Goal: Transaction & Acquisition: Book appointment/travel/reservation

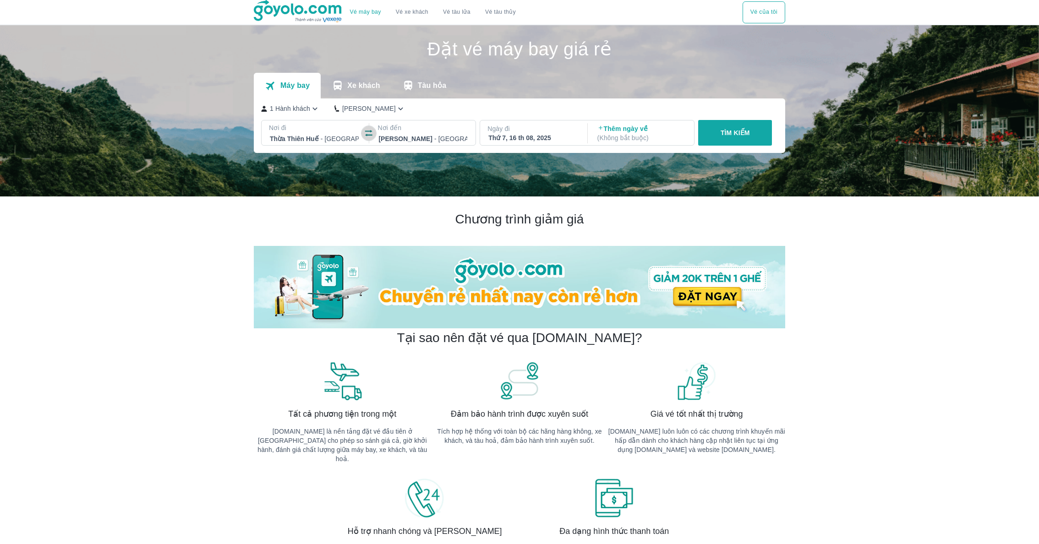
click at [366, 131] on icon "button" at bounding box center [368, 133] width 7 height 6
click at [751, 137] on button "TÌM KIẾM" at bounding box center [735, 133] width 74 height 26
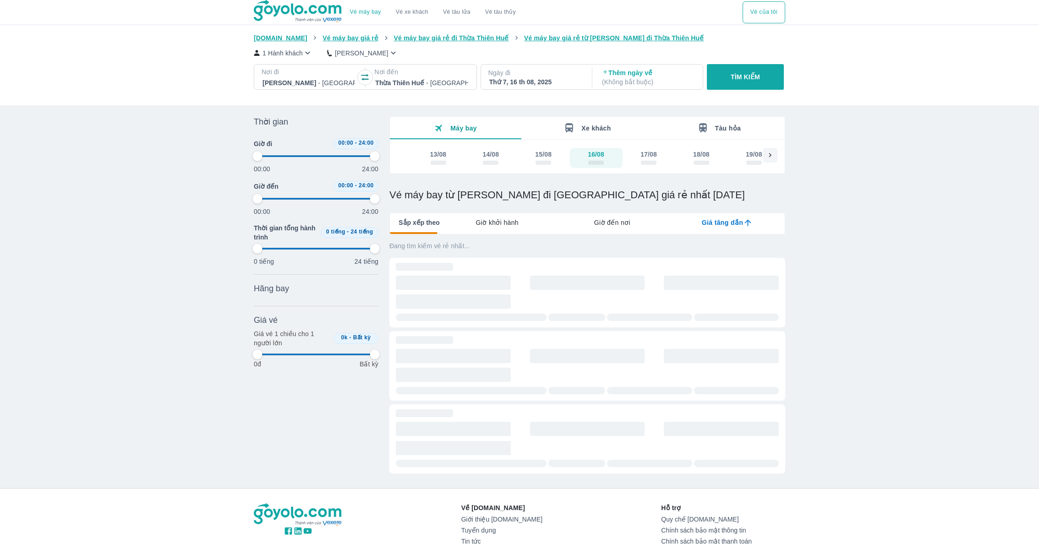
type input "97.9166666666667"
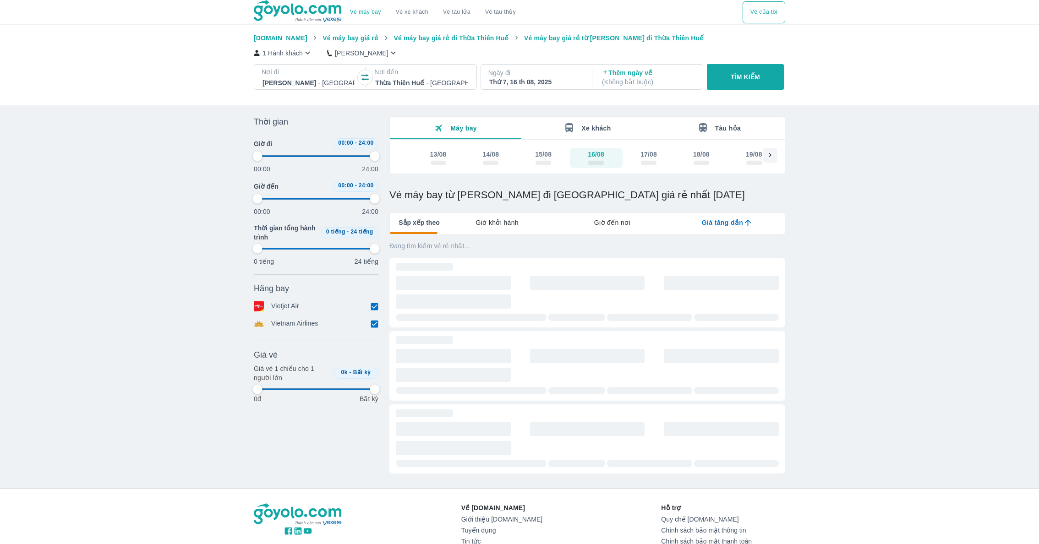
type input "97.9166666666667"
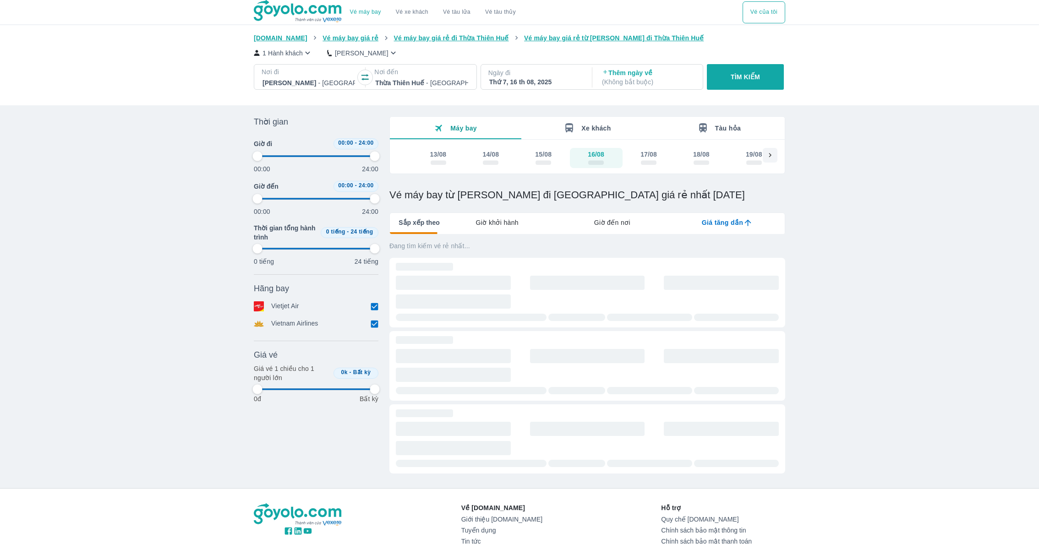
type input "97.9166666666667"
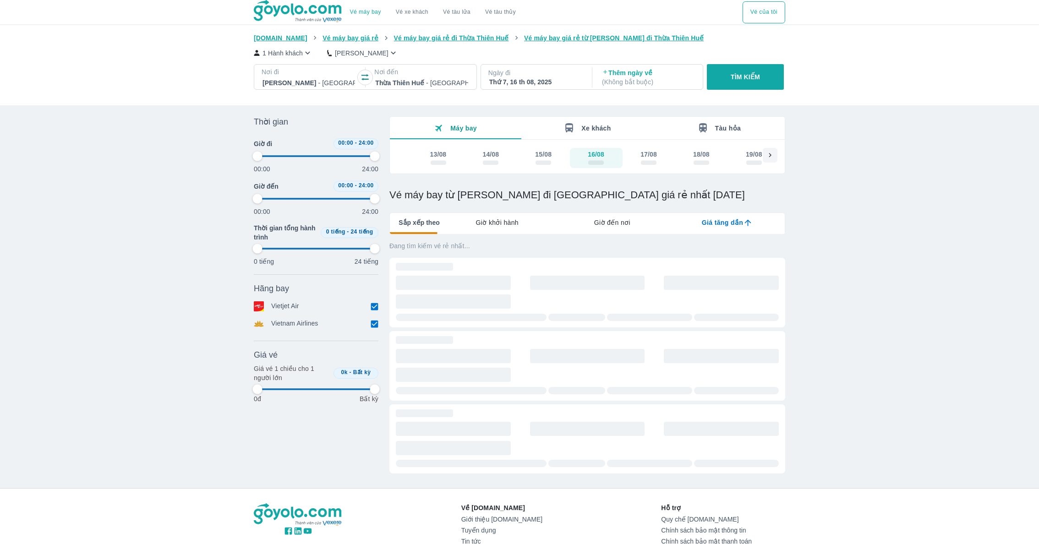
type input "97.9166666666667"
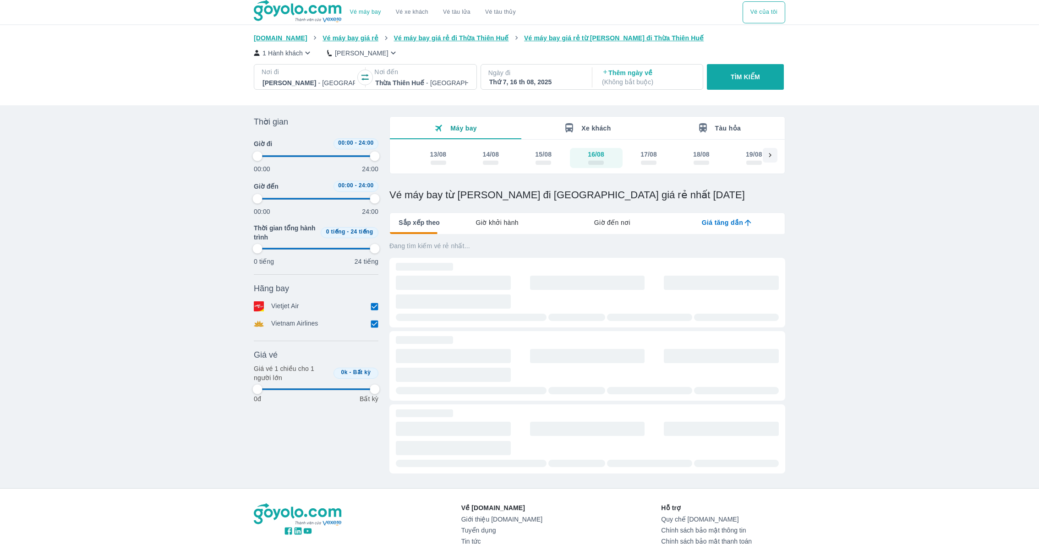
type input "97.9166666666667"
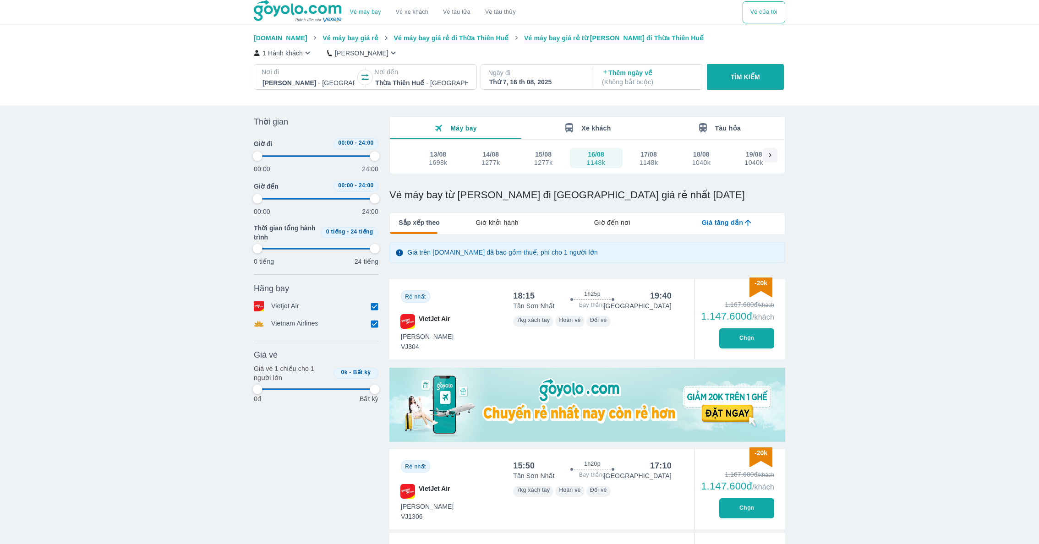
type input "97.9166666666667"
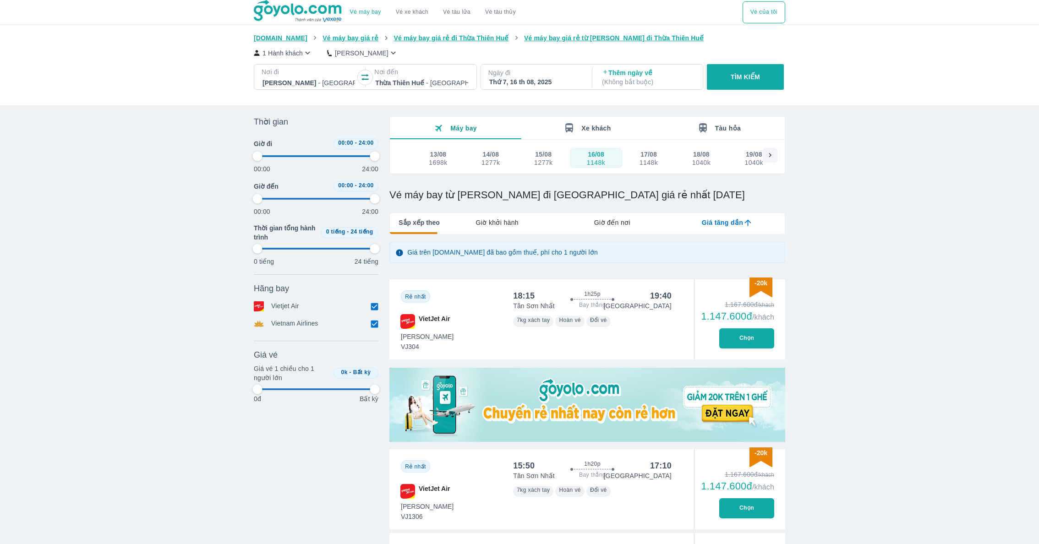
type input "97.9166666666667"
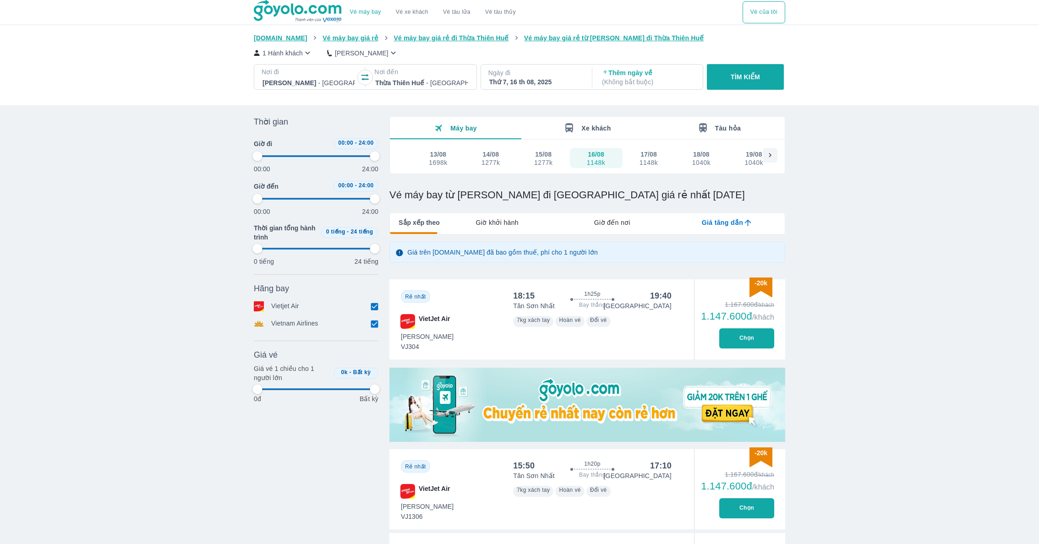
type input "97.9166666666667"
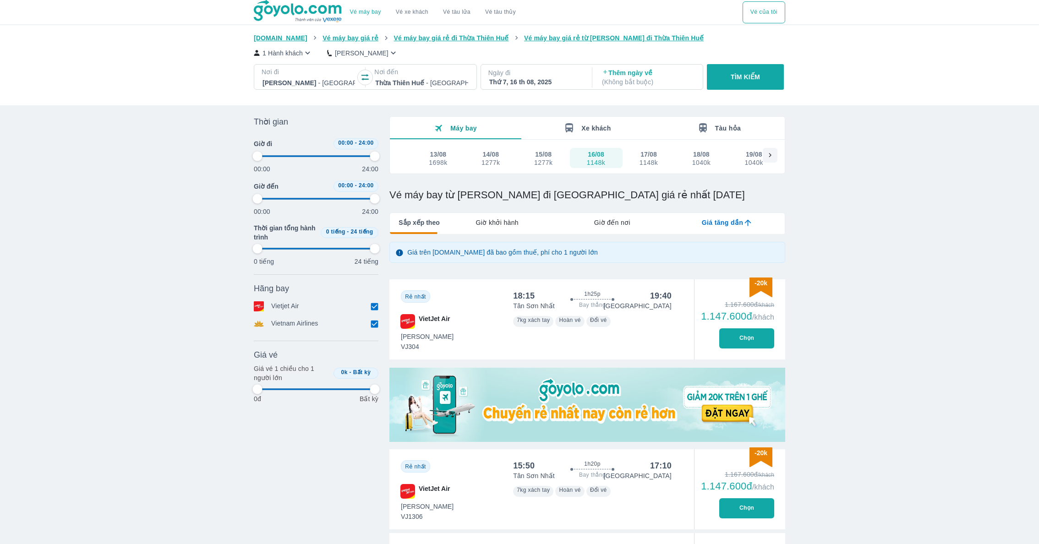
type input "97.9166666666667"
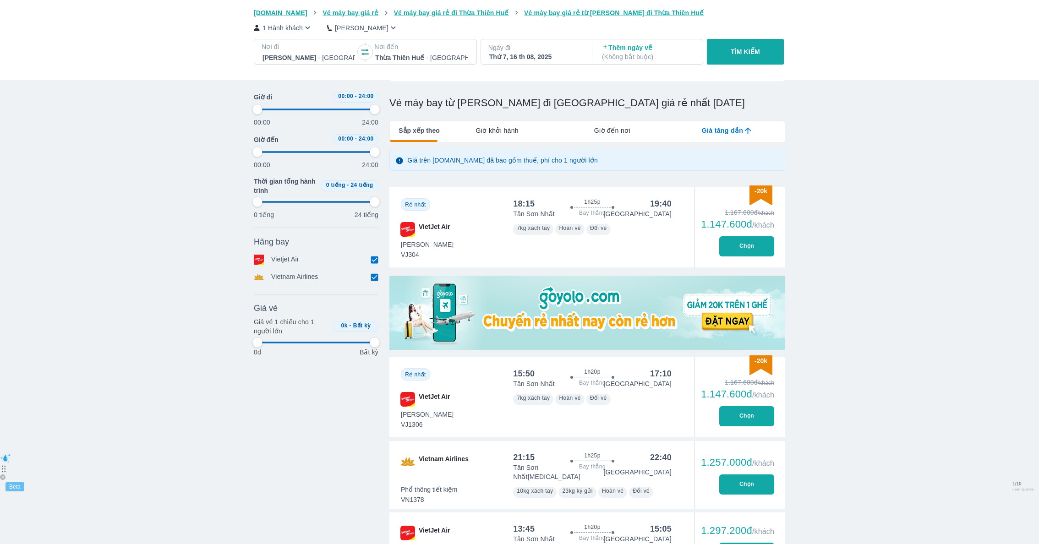
type input "97.9166666666667"
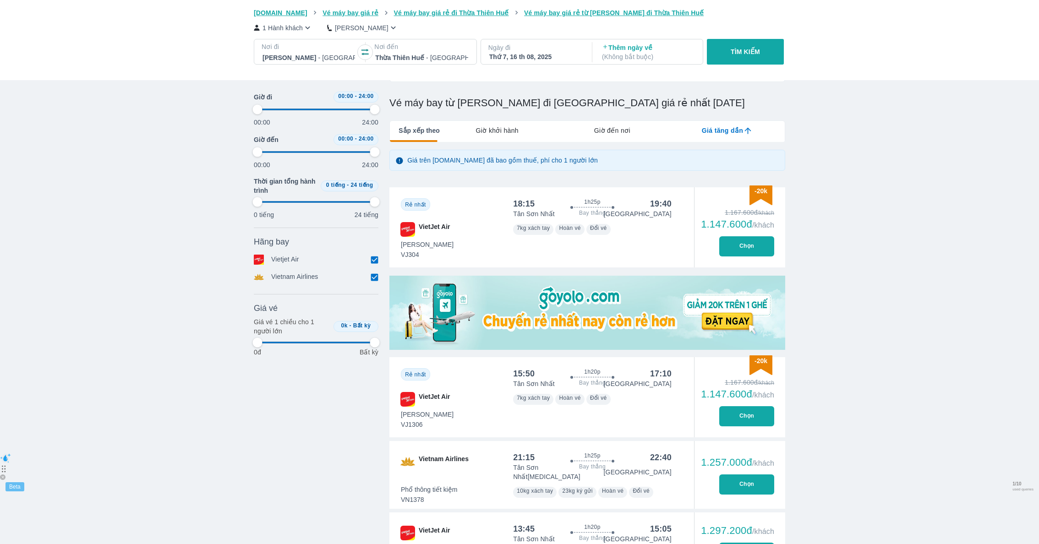
type input "97.9166666666667"
click at [750, 243] on button "Chọn" at bounding box center [747, 246] width 55 height 20
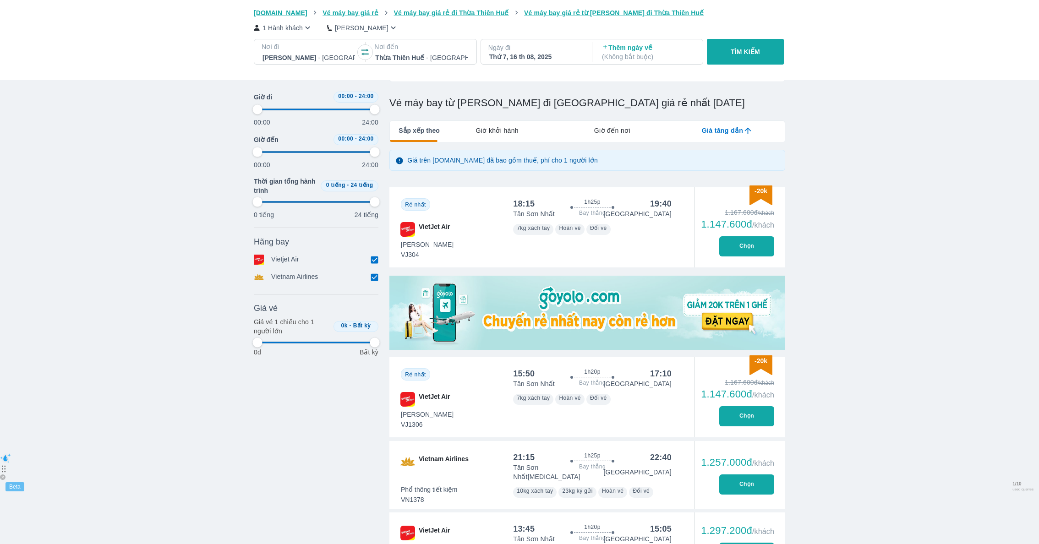
type input "97.9166666666667"
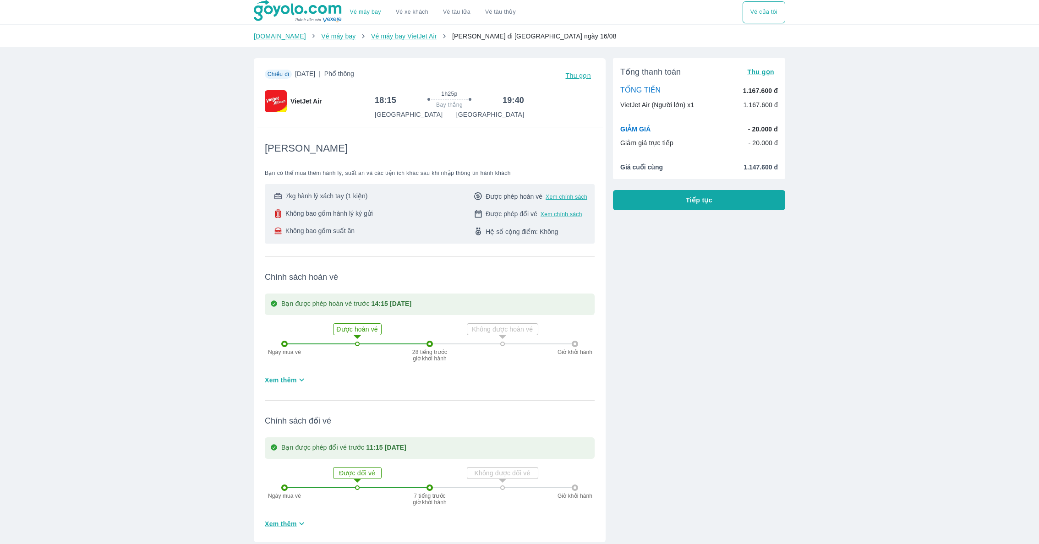
click at [709, 203] on span "Tiếp tục" at bounding box center [699, 200] width 27 height 9
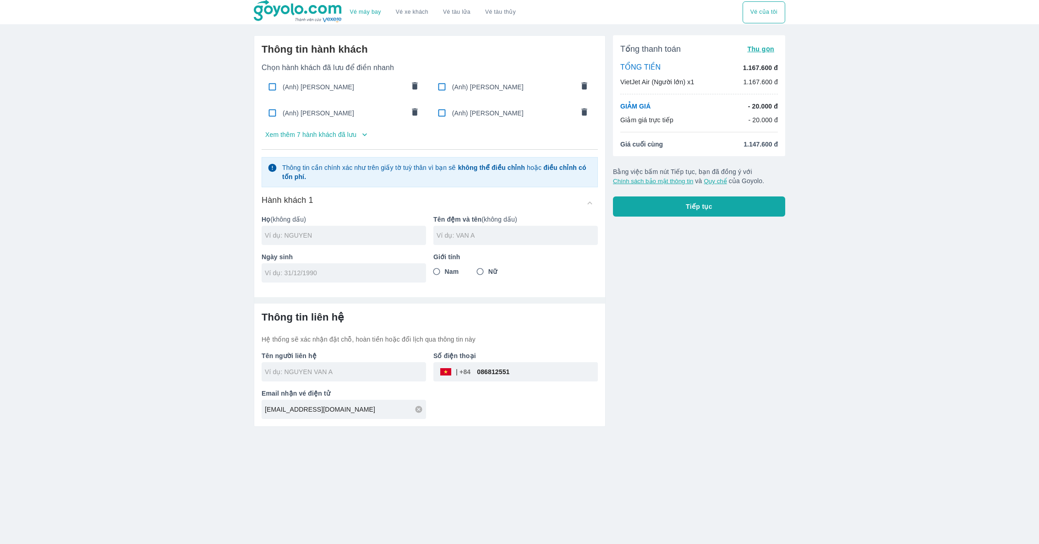
click at [354, 143] on div "Chọn hành khách đã lưu để điền nhanh (Anh) HOANG NGUYEN LA (Anh) HOANG NGUYEN L…" at bounding box center [430, 106] width 336 height 87
click at [353, 124] on ul "(Anh) HOANG NGUYEN LA (Anh) HOANG NGUYEN LAN (Anh) HOANG NGUYEN LAN (Anh) NGUYE…" at bounding box center [430, 99] width 336 height 55
click at [336, 138] on p "Xem thêm 7 hành khách đã lưu" at bounding box center [310, 134] width 91 height 9
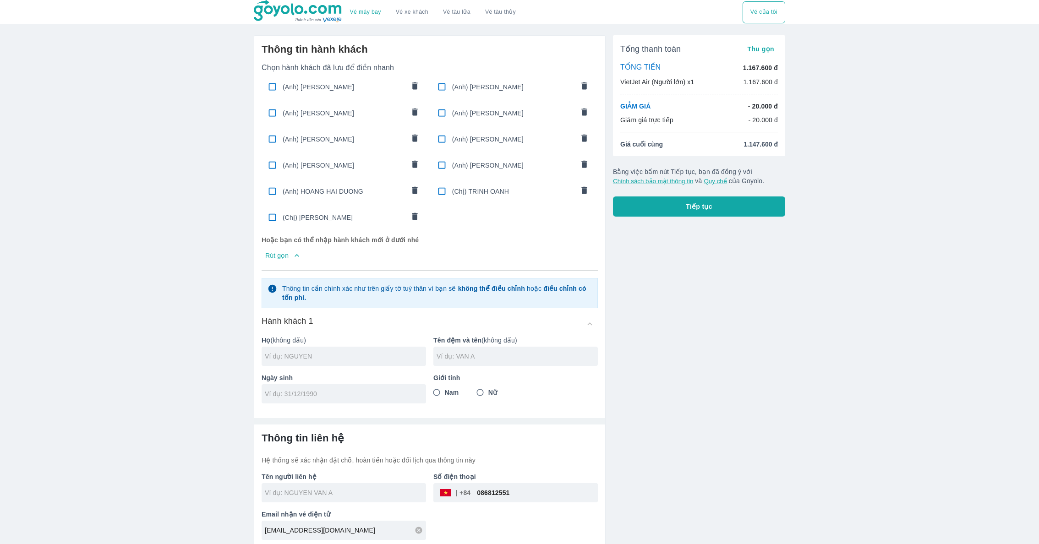
click at [327, 161] on span "(Anh) NGUYEN HAI DUONG" at bounding box center [344, 165] width 122 height 9
type input "NGUYEN"
type input "HAI DUONG"
type input "[DATE]"
radio input "true"
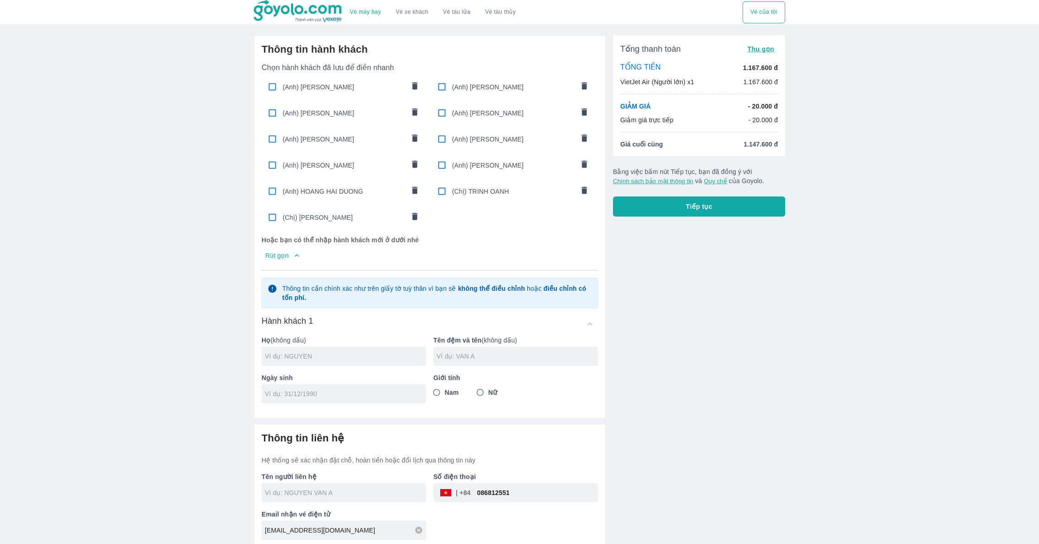
type input "[PERSON_NAME]"
checkbox input "true"
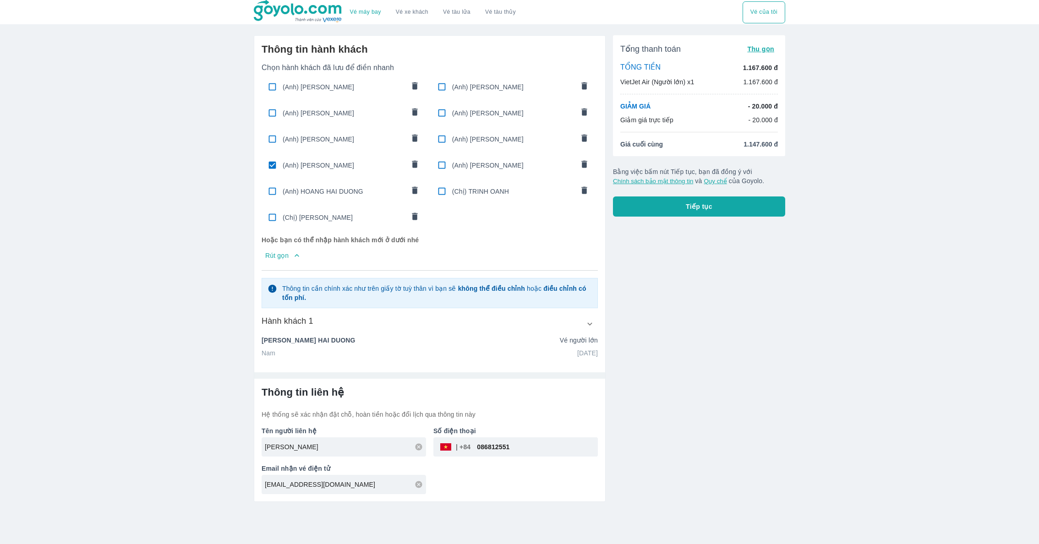
click at [672, 230] on div "Tổng thanh toán Thu gọn TỔNG TIỀN 1.167.600 đ VietJet Air (Người lớn) x1 1.167.…" at bounding box center [696, 265] width 180 height 474
click at [669, 210] on button "Tiếp tục" at bounding box center [699, 207] width 172 height 20
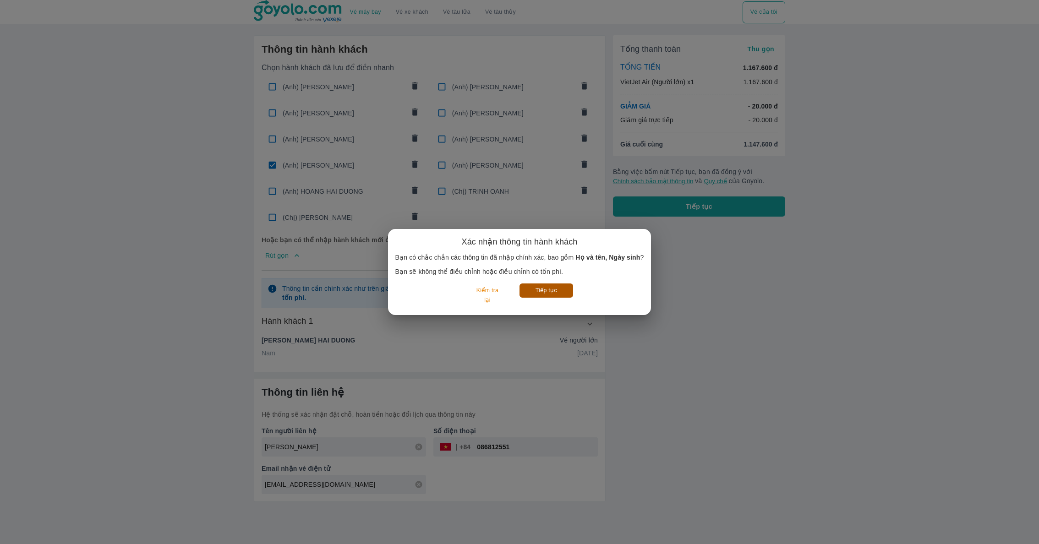
click at [561, 290] on button "Tiếp tục" at bounding box center [547, 291] width 54 height 14
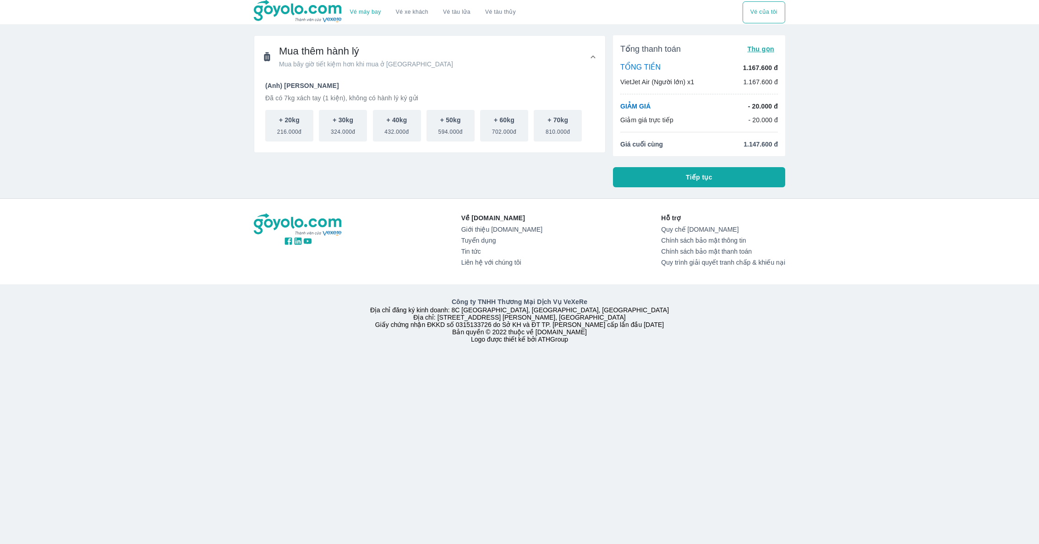
click at [656, 171] on button "Tiếp tục" at bounding box center [699, 177] width 172 height 20
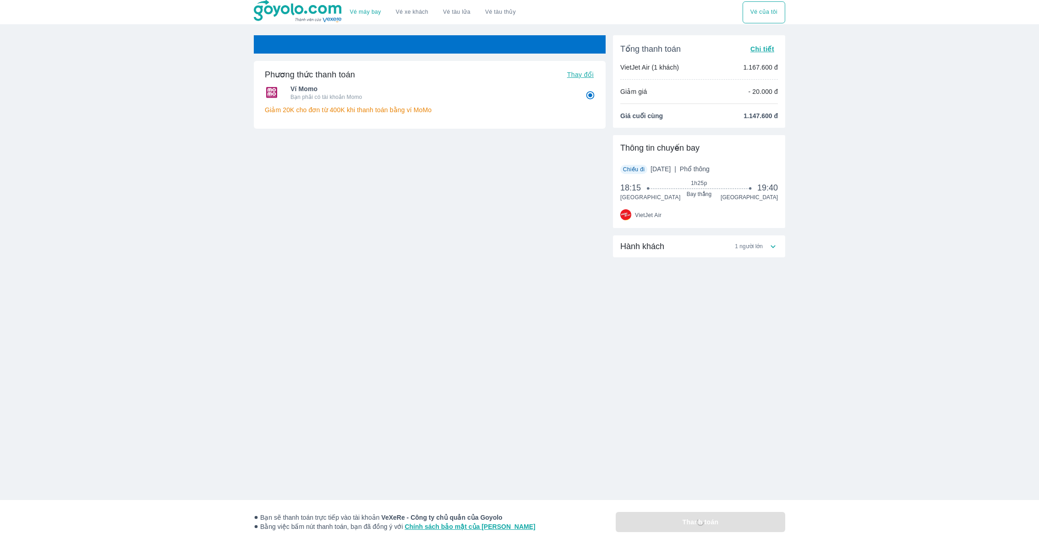
click at [579, 76] on span "Thay đổi" at bounding box center [580, 74] width 27 height 7
radio input "false"
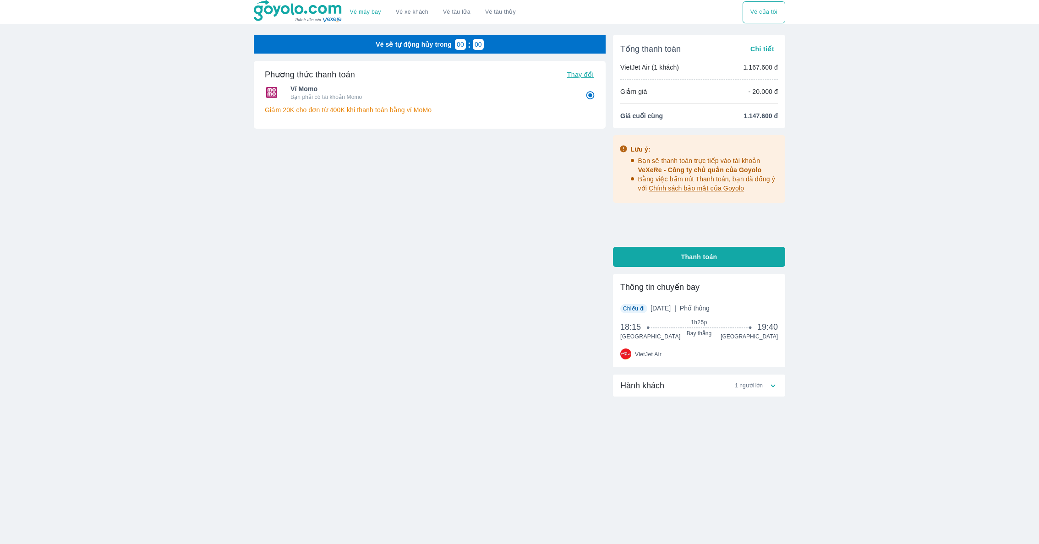
click at [587, 70] on button "Thay đổi" at bounding box center [581, 74] width 34 height 13
radio input "false"
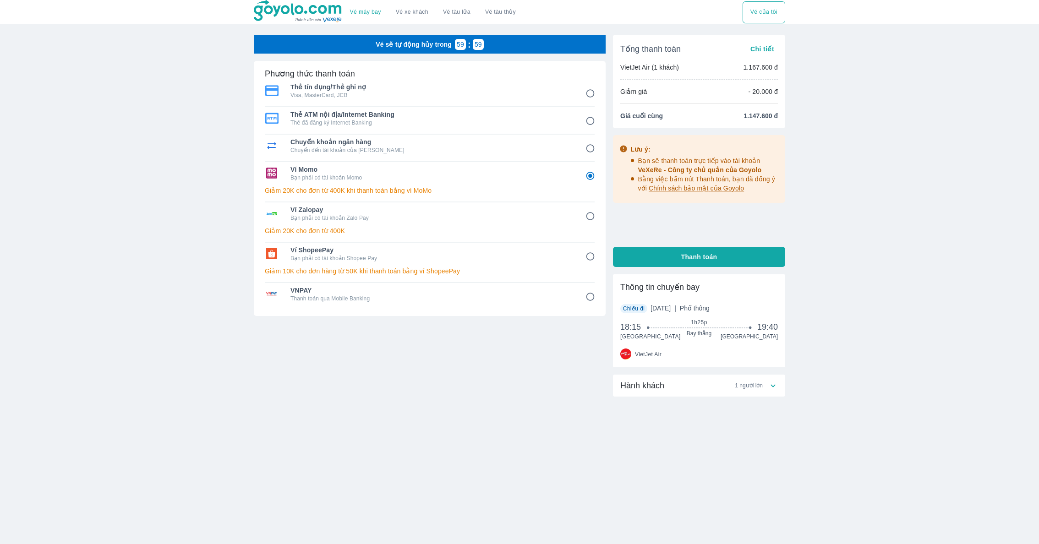
click at [519, 152] on p "Chuyển đến tài khoản của [PERSON_NAME]" at bounding box center [432, 150] width 282 height 7
radio input "true"
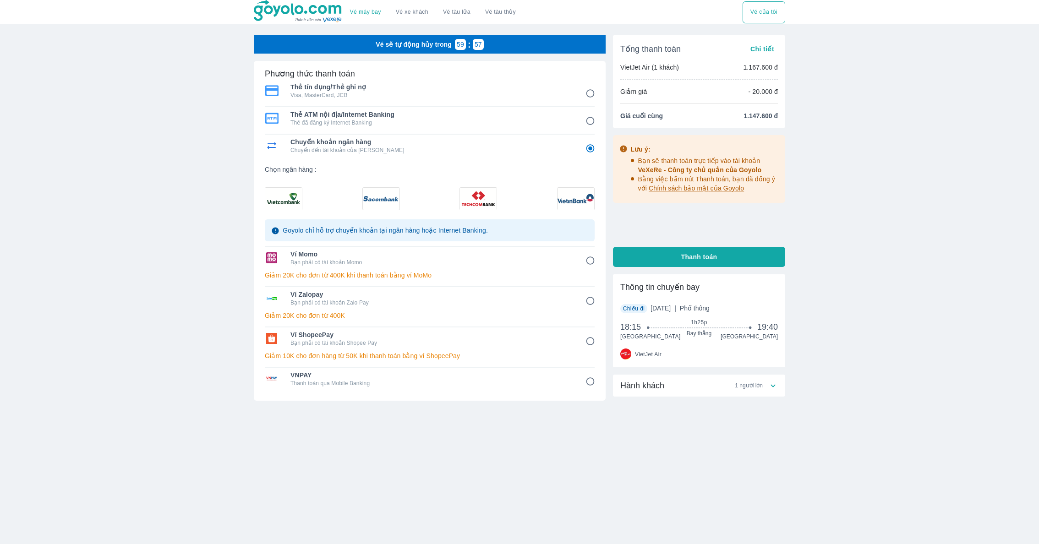
click at [386, 198] on img at bounding box center [381, 199] width 37 height 22
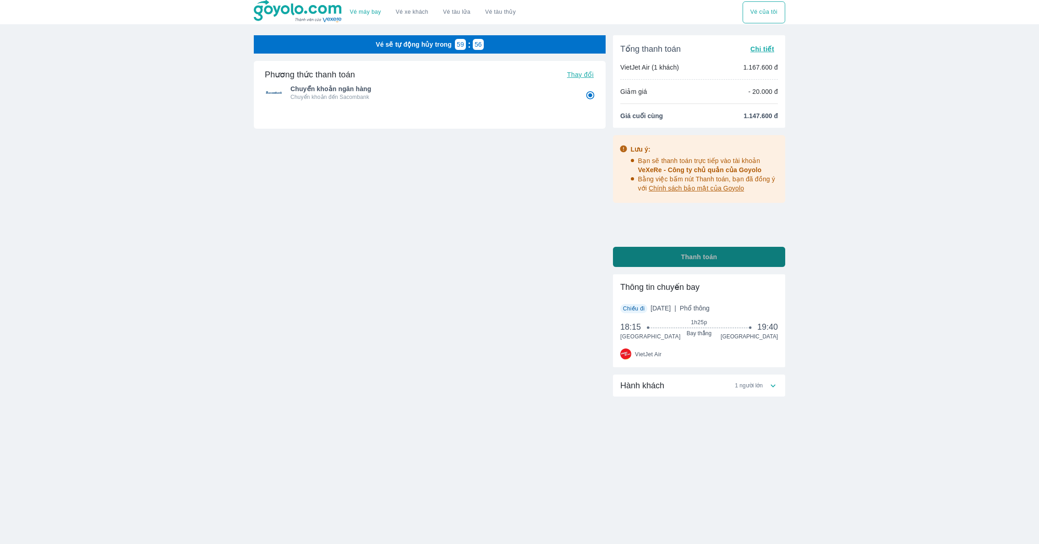
click at [668, 264] on button "Thanh toán" at bounding box center [699, 257] width 172 height 20
radio input "false"
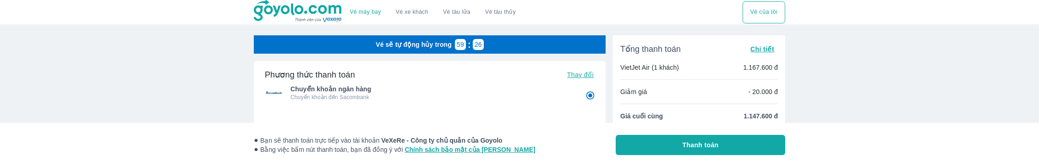
click at [659, 138] on button "Thanh toán" at bounding box center [701, 145] width 170 height 20
radio input "false"
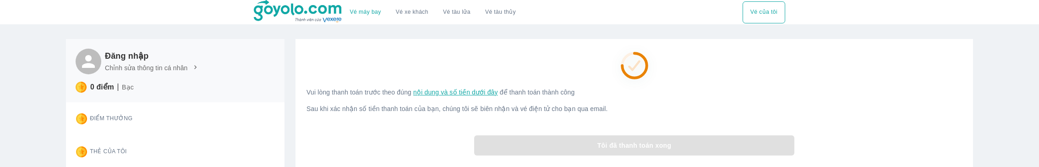
click at [420, 66] on div at bounding box center [635, 62] width 656 height 38
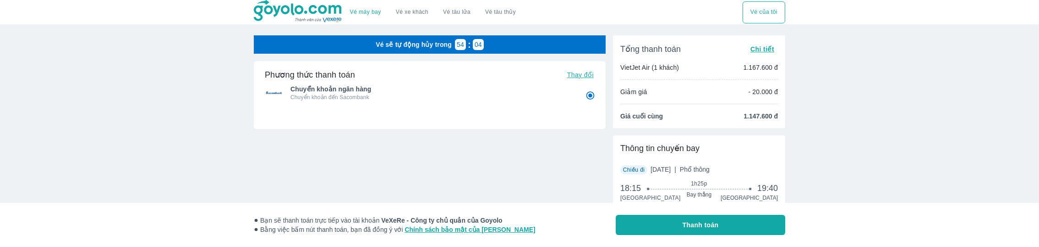
click at [484, 154] on div "Phương thức thanh toán Thay đổi Chuyển khoản ngân hàng Chuyển khoản đến Sacomba…" at bounding box center [430, 124] width 352 height 126
click at [355, 93] on p "Chuyển khoản đến Sacombank" at bounding box center [432, 96] width 282 height 7
click at [667, 166] on button "Thanh toán" at bounding box center [701, 224] width 170 height 20
radio input "false"
